Goal: Information Seeking & Learning: Find specific fact

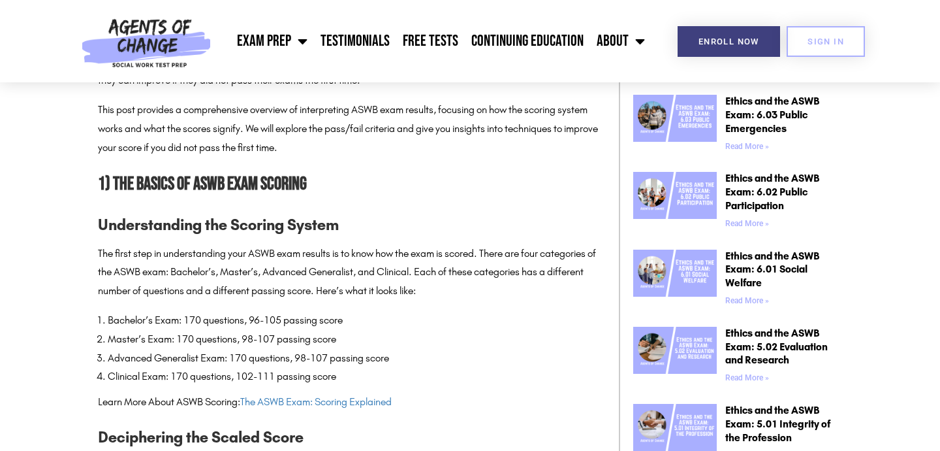
click at [243, 372] on li "Clinical Exam: 170 questions, 102-111 passing score" at bounding box center [357, 376] width 498 height 19
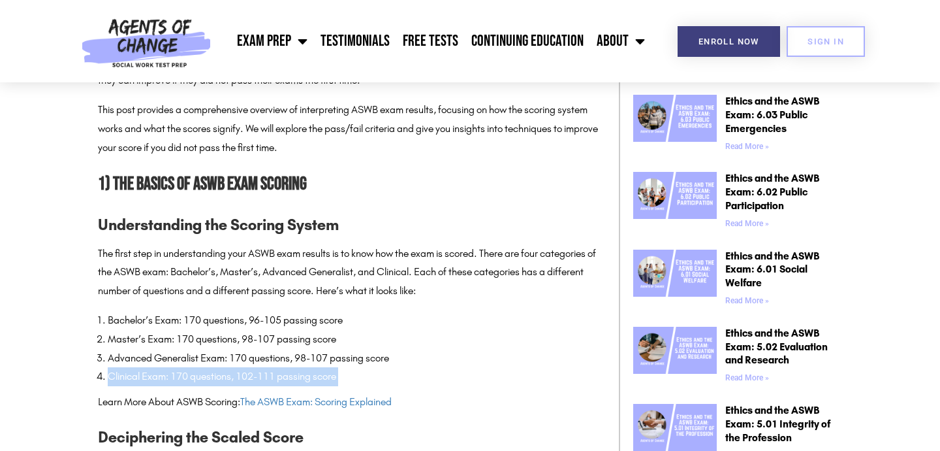
drag, startPoint x: 243, startPoint y: 372, endPoint x: 330, endPoint y: 372, distance: 87.5
click at [330, 372] on li "Clinical Exam: 170 questions, 102-111 passing score" at bounding box center [357, 376] width 498 height 19
click at [364, 374] on li "Clinical Exam: 170 questions, 102-111 passing score" at bounding box center [357, 376] width 498 height 19
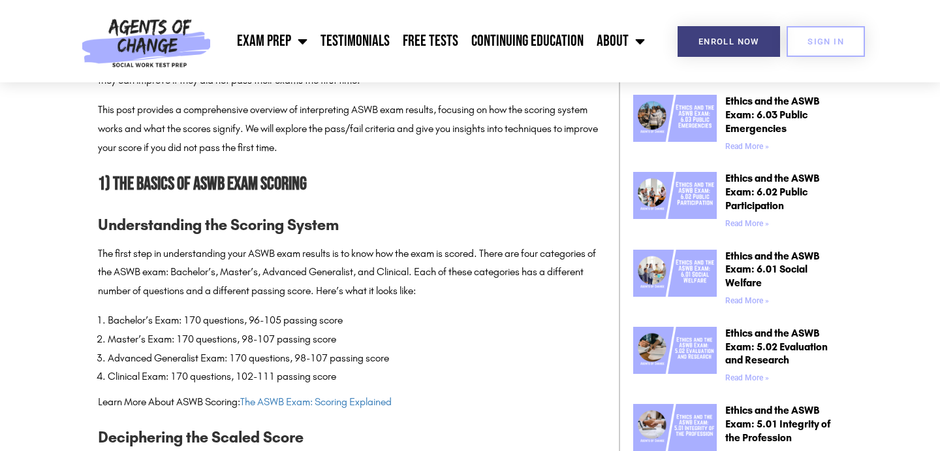
click at [272, 379] on li "Clinical Exam: 170 questions, 102-111 passing score" at bounding box center [357, 376] width 498 height 19
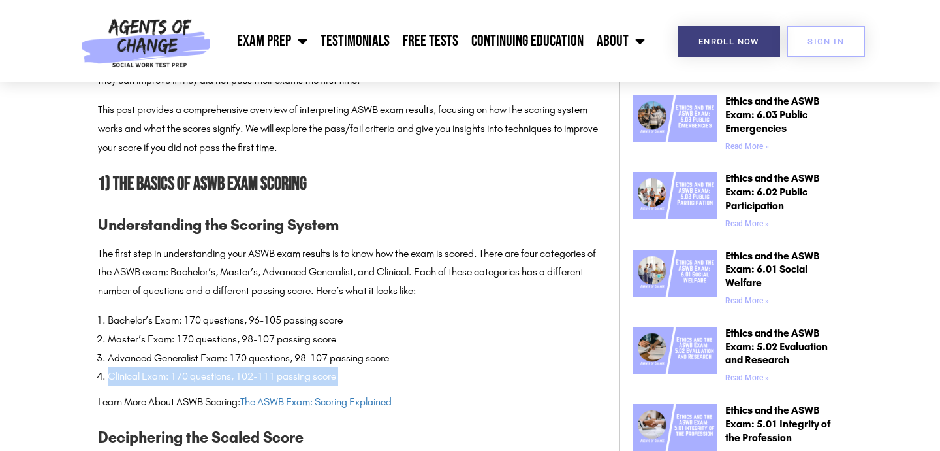
click at [272, 379] on li "Clinical Exam: 170 questions, 102-111 passing score" at bounding box center [357, 376] width 498 height 19
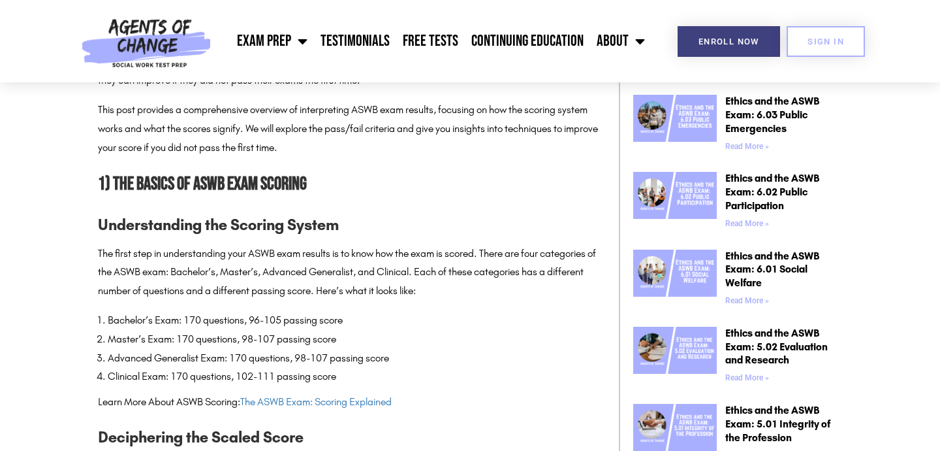
click at [474, 328] on li "Bachelor’s Exam: 170 questions, 96-105 passing score" at bounding box center [357, 320] width 498 height 19
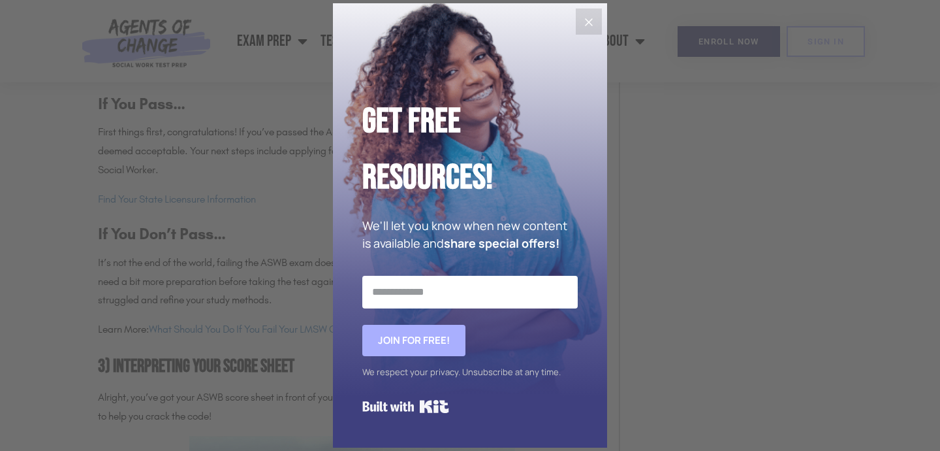
scroll to position [1300, 0]
click at [584, 35] on div "Get Free Resources! We'll let you know when new content is available and share …" at bounding box center [470, 225] width 274 height 444
click at [590, 26] on icon "Close" at bounding box center [589, 22] width 16 height 16
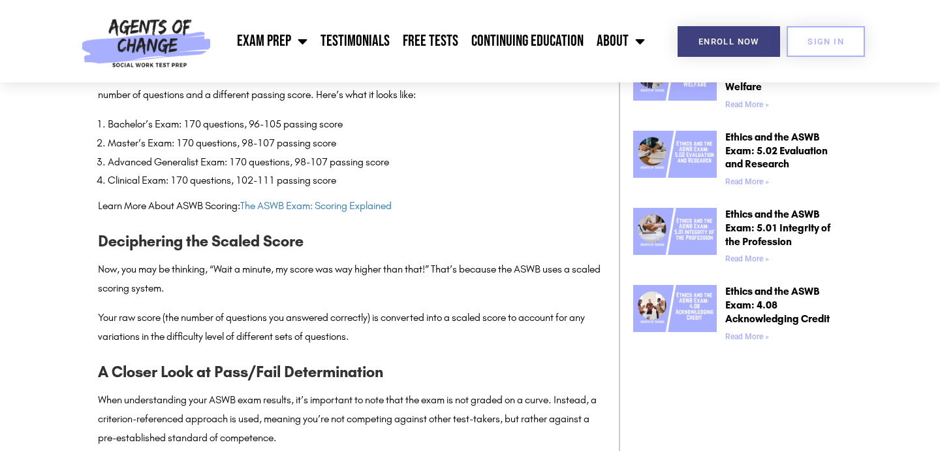
scroll to position [833, 0]
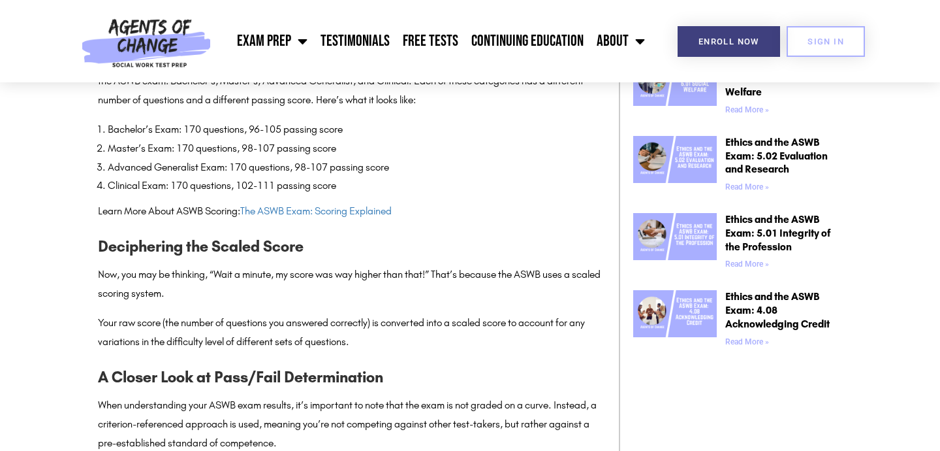
click at [295, 169] on li "Advanced Generalist Exam: 170 questions, 98-107 passing score" at bounding box center [357, 167] width 498 height 19
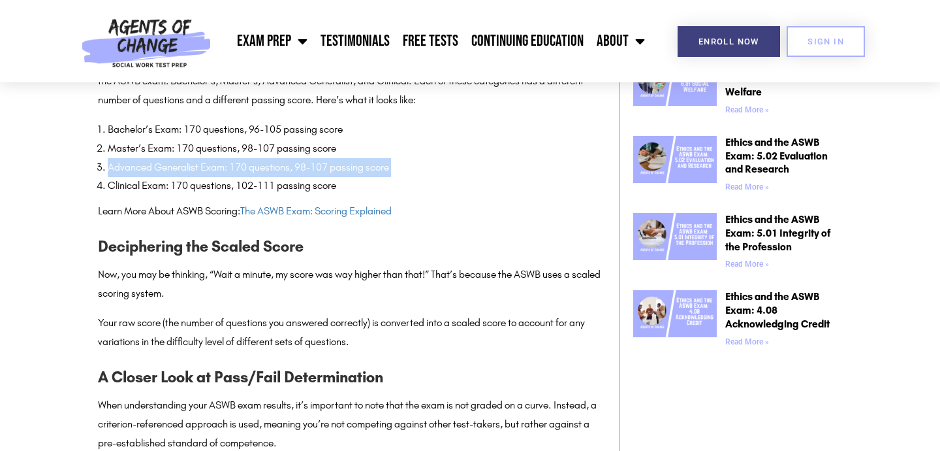
drag, startPoint x: 295, startPoint y: 169, endPoint x: 337, endPoint y: 169, distance: 41.8
click at [337, 169] on li "Advanced Generalist Exam: 170 questions, 98-107 passing score" at bounding box center [357, 167] width 498 height 19
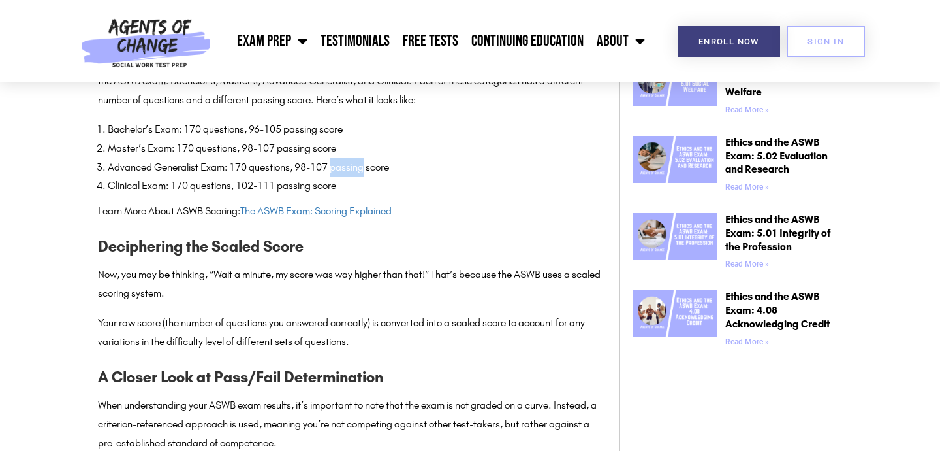
click at [337, 169] on li "Advanced Generalist Exam: 170 questions, 98-107 passing score" at bounding box center [357, 167] width 498 height 19
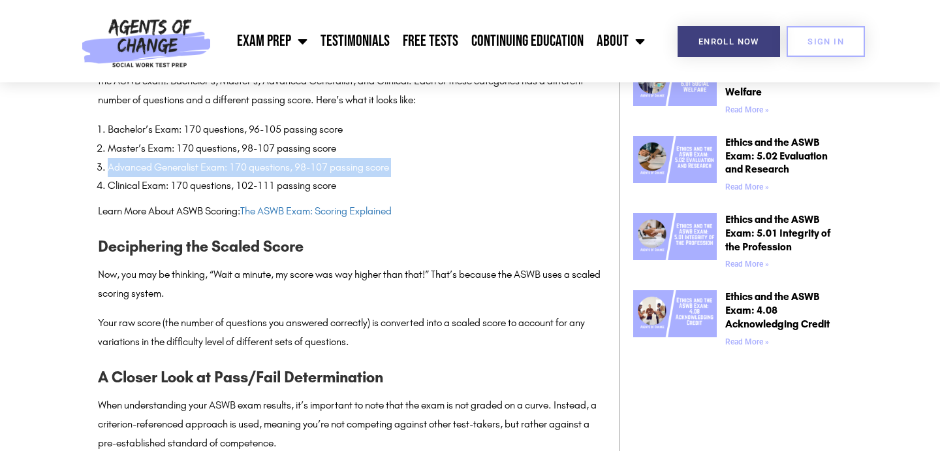
click at [337, 169] on li "Advanced Generalist Exam: 170 questions, 98-107 passing score" at bounding box center [357, 167] width 498 height 19
click at [360, 169] on li "Advanced Generalist Exam: 170 questions, 98-107 passing score" at bounding box center [357, 167] width 498 height 19
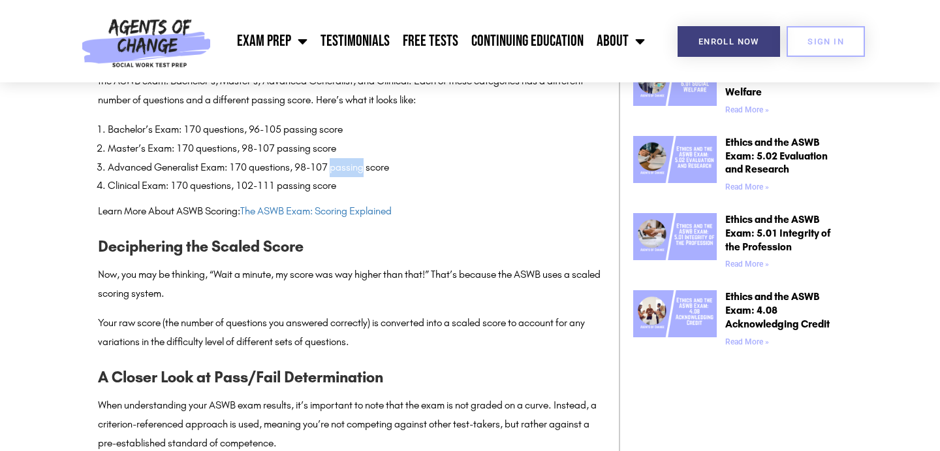
click at [360, 169] on li "Advanced Generalist Exam: 170 questions, 98-107 passing score" at bounding box center [357, 167] width 498 height 19
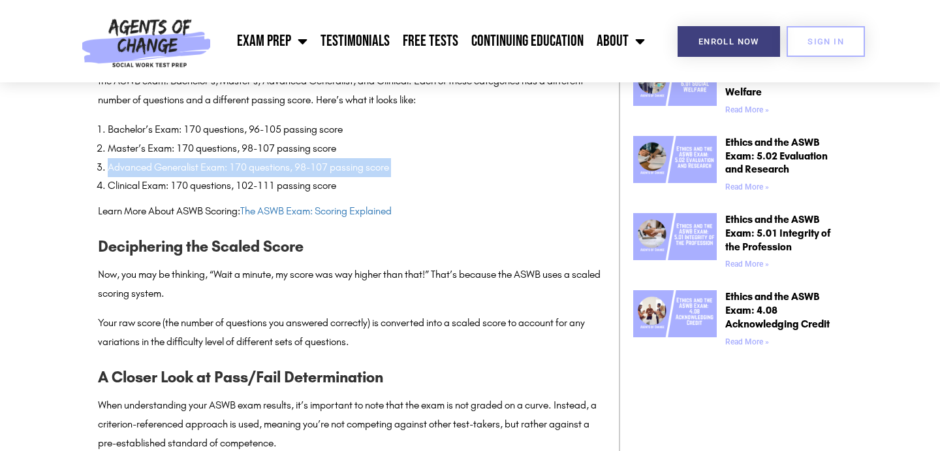
click at [360, 169] on li "Advanced Generalist Exam: 170 questions, 98-107 passing score" at bounding box center [357, 167] width 498 height 19
click at [390, 161] on li "Advanced Generalist Exam: 170 questions, 98-107 passing score" at bounding box center [357, 167] width 498 height 19
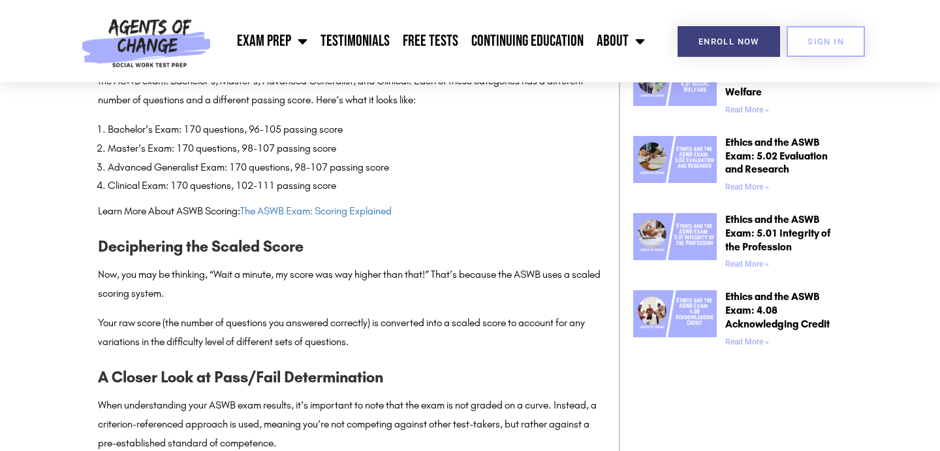
click at [249, 187] on li "Clinical Exam: 170 questions, 102-111 passing score" at bounding box center [357, 185] width 498 height 19
drag, startPoint x: 249, startPoint y: 187, endPoint x: 347, endPoint y: 187, distance: 97.3
click at [343, 187] on li "Clinical Exam: 170 questions, 102-111 passing score" at bounding box center [357, 185] width 498 height 19
click at [347, 187] on li "Clinical Exam: 170 questions, 102-111 passing score" at bounding box center [357, 185] width 498 height 19
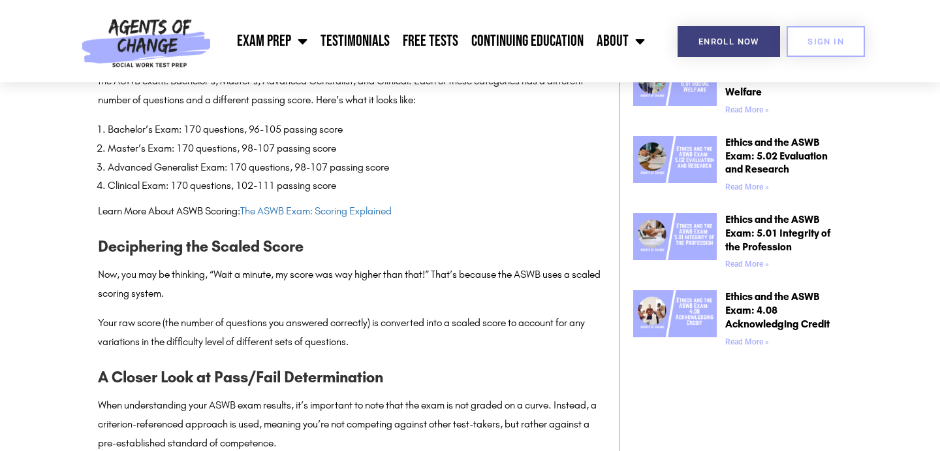
click at [244, 185] on li "Clinical Exam: 170 questions, 102-111 passing score" at bounding box center [357, 185] width 498 height 19
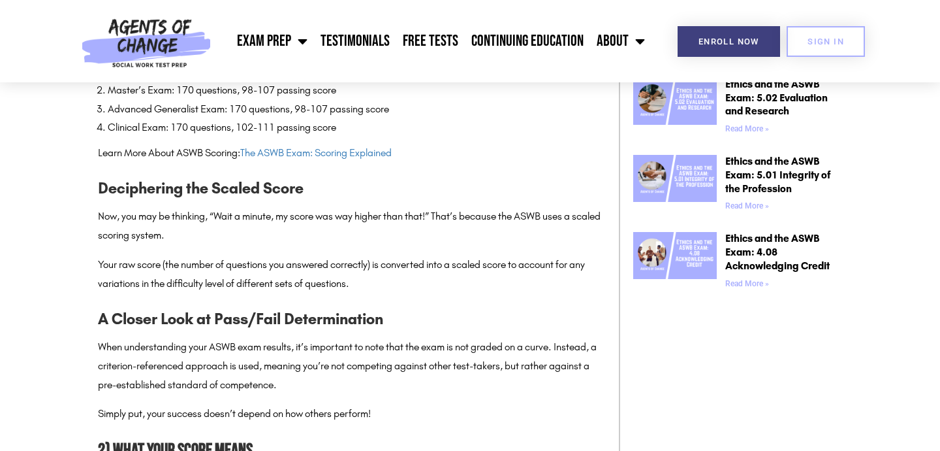
scroll to position [893, 0]
